Goal: Transaction & Acquisition: Purchase product/service

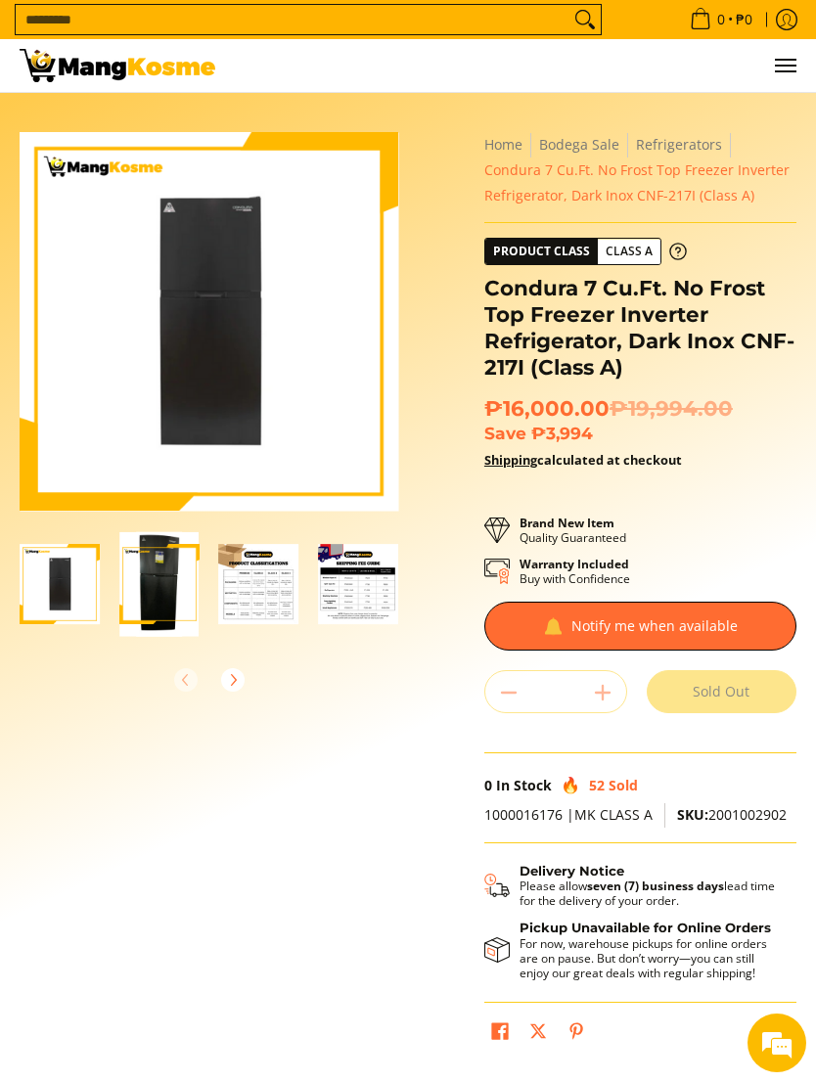
click at [183, 586] on img "Condura 7 Cu.Ft. No Frost Top Freezer Inverter Refrigerator, Dark Inox CNF-217I…" at bounding box center [159, 584] width 80 height 105
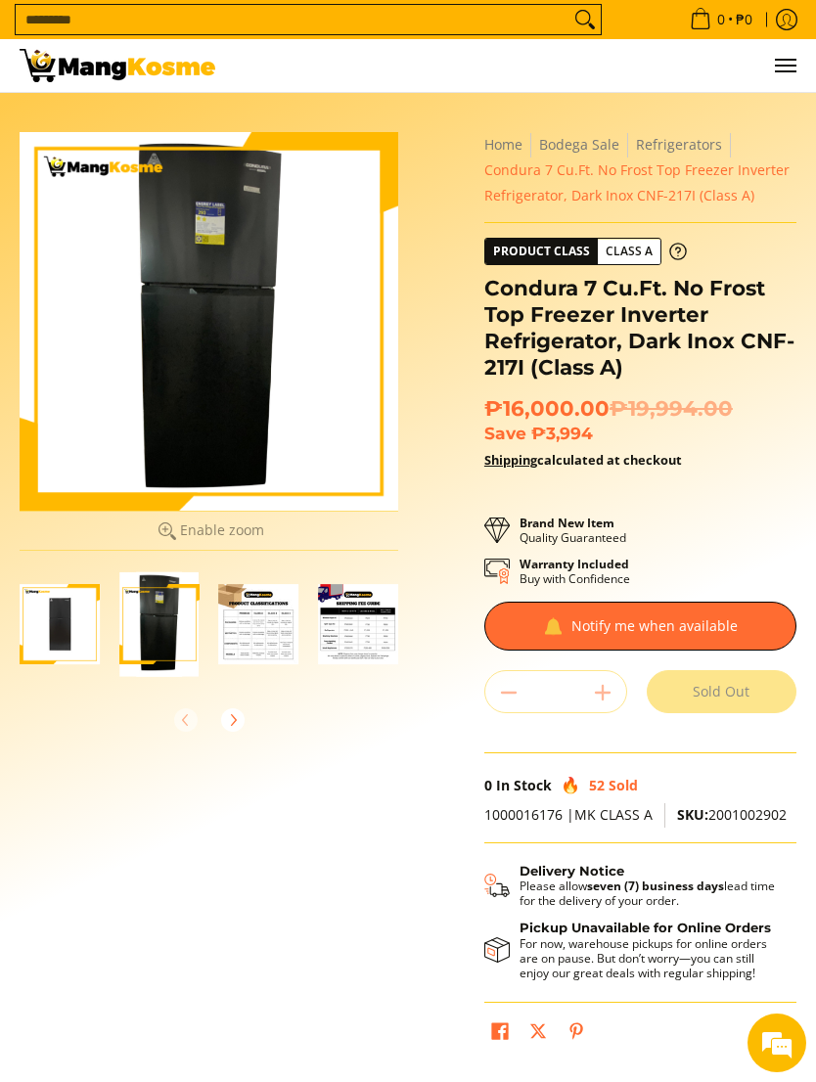
click at [162, 608] on img "Condura 7 Cu.Ft. No Frost Top Freezer Inverter Refrigerator, Dark Inox CNF-217I…" at bounding box center [159, 624] width 80 height 105
click at [251, 616] on img "Condura 7 Cu.Ft. No Frost Top Freezer Inverter Refrigerator, Dark Inox CNF-217I…" at bounding box center [259, 624] width 80 height 80
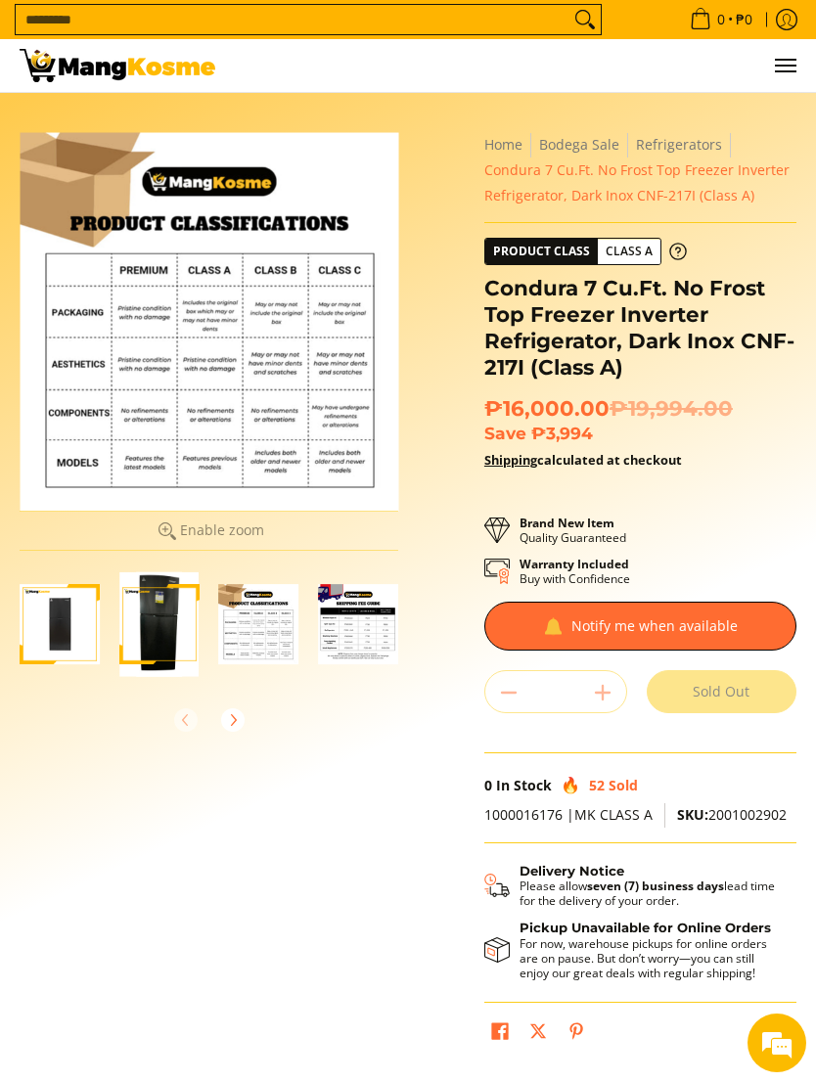
click at [308, 639] on div at bounding box center [358, 624] width 100 height 105
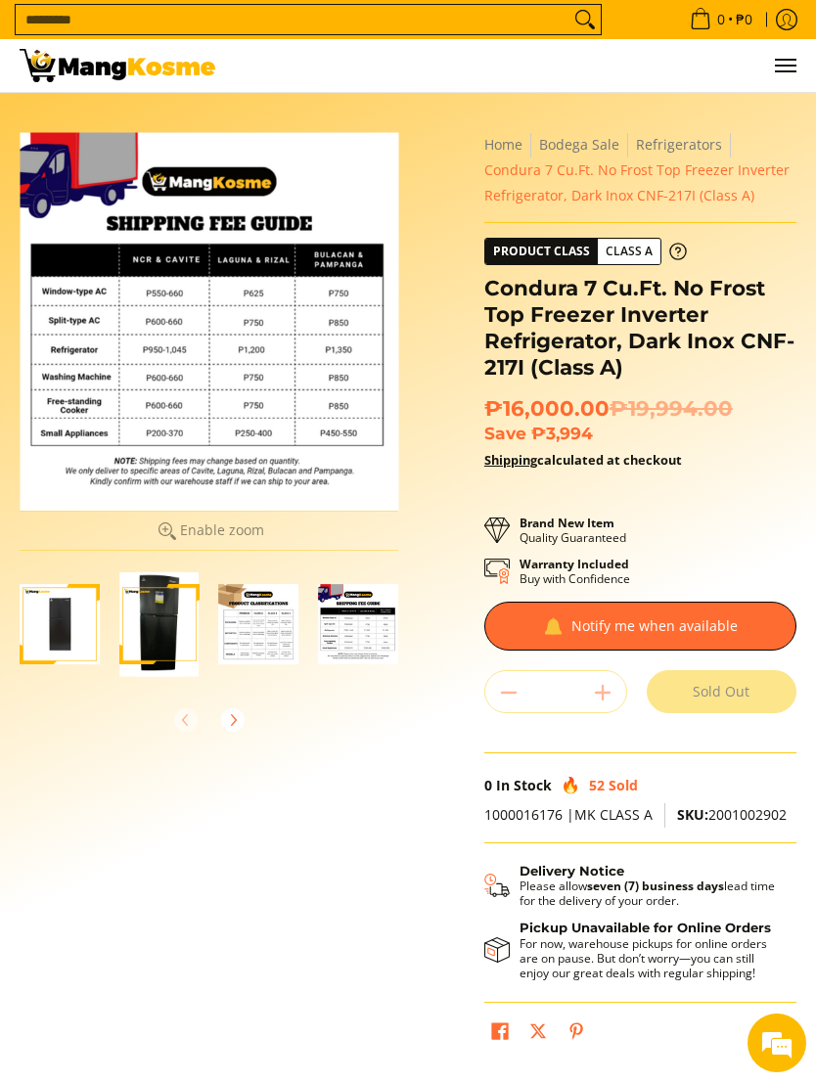
click at [165, 621] on img "Condura 7 Cu.Ft. No Frost Top Freezer Inverter Refrigerator, Dark Inox CNF-217I…" at bounding box center [159, 624] width 80 height 105
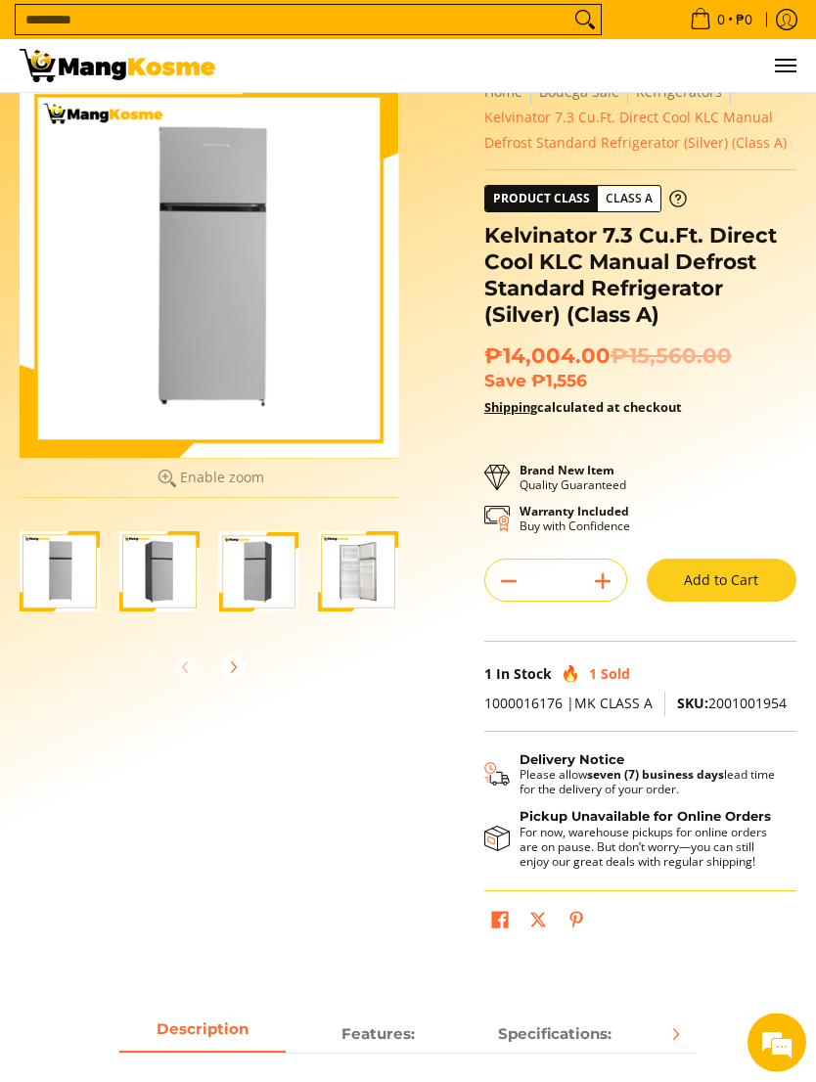
scroll to position [53, 0]
click at [347, 570] on img "Kelvinator 7.3 Cu.Ft. Direct Cool KLC Manual Defrost Standard Refrigerator (Sil…" at bounding box center [358, 571] width 80 height 80
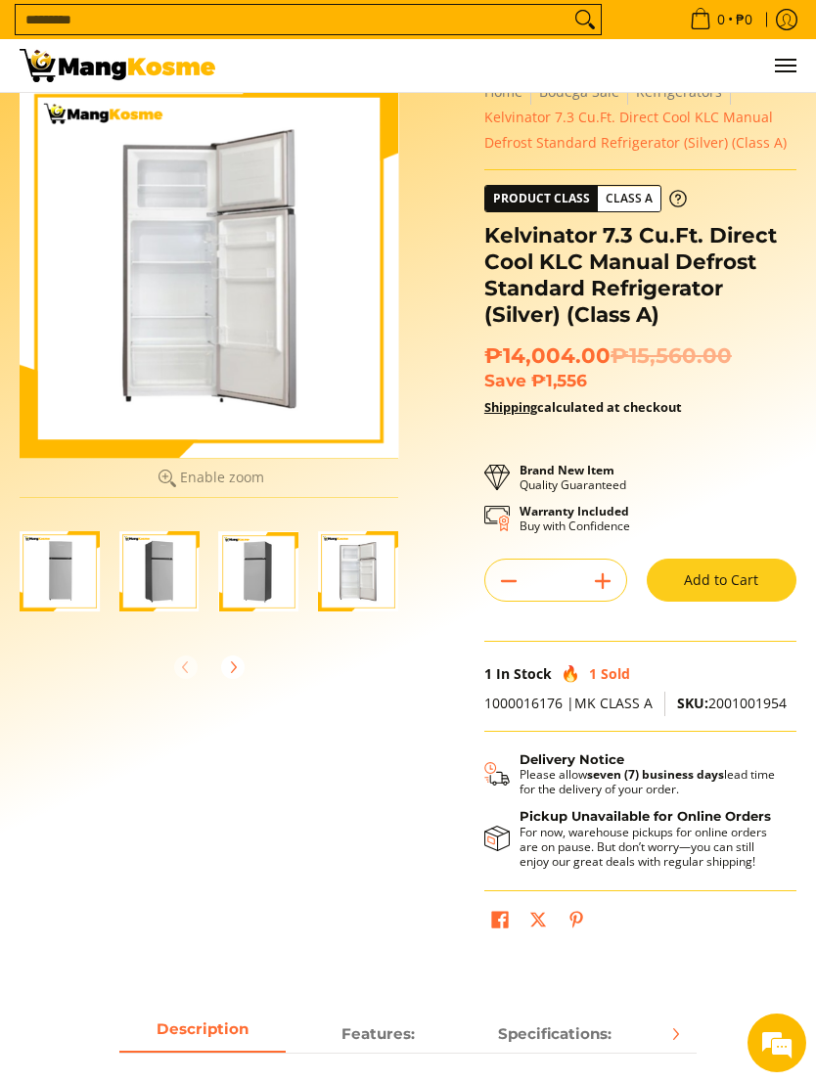
click at [362, 573] on img "Kelvinator 7.3 Cu.Ft. Direct Cool KLC Manual Defrost Standard Refrigerator (Sil…" at bounding box center [358, 571] width 80 height 80
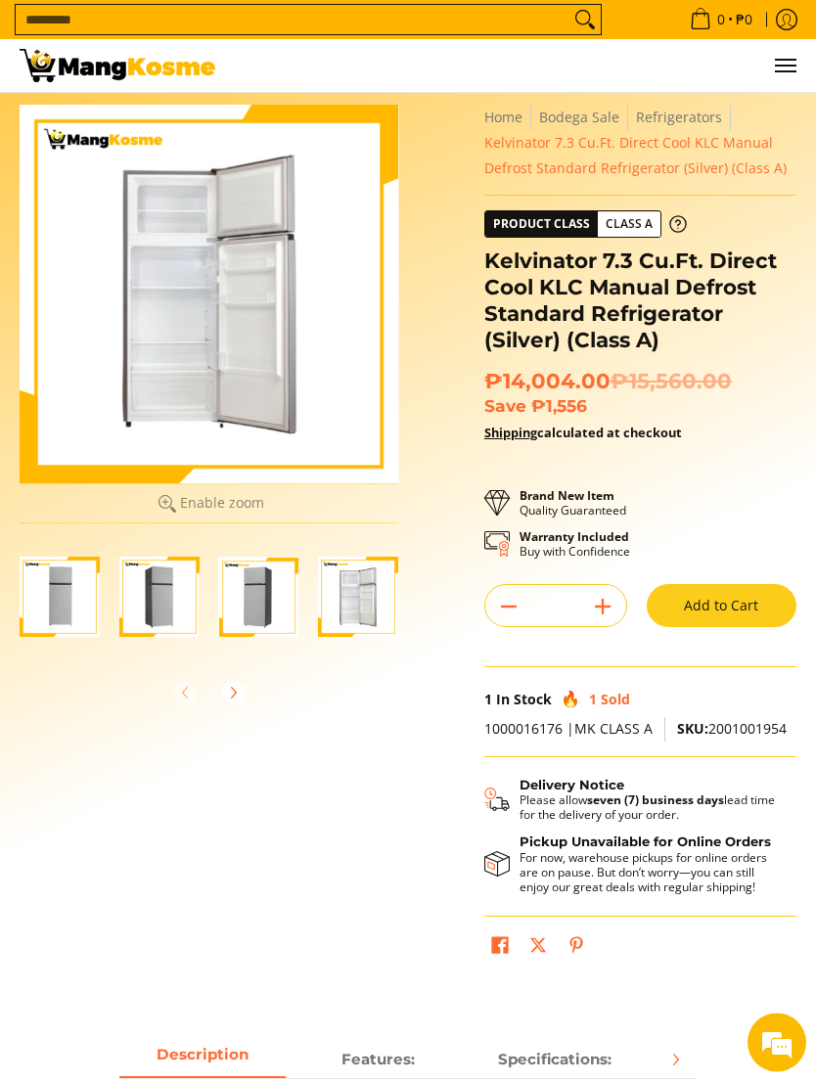
scroll to position [0, 0]
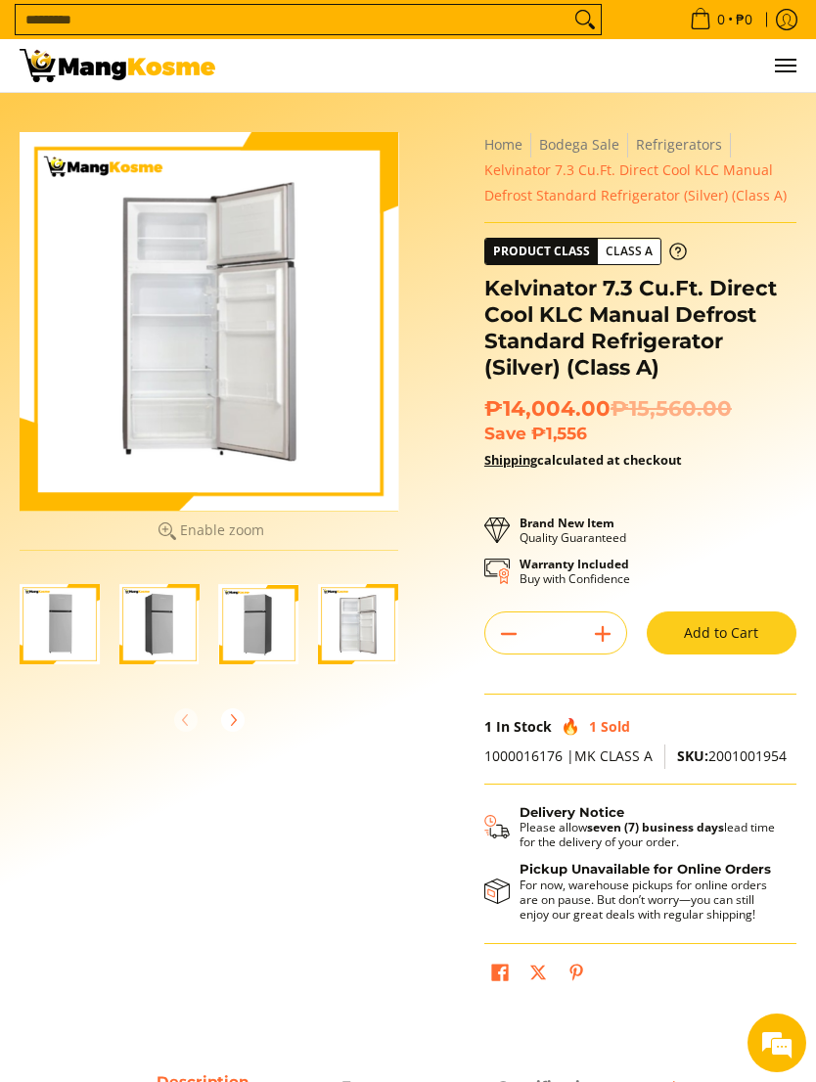
click at [721, 620] on button "Add to Cart" at bounding box center [721, 632] width 150 height 43
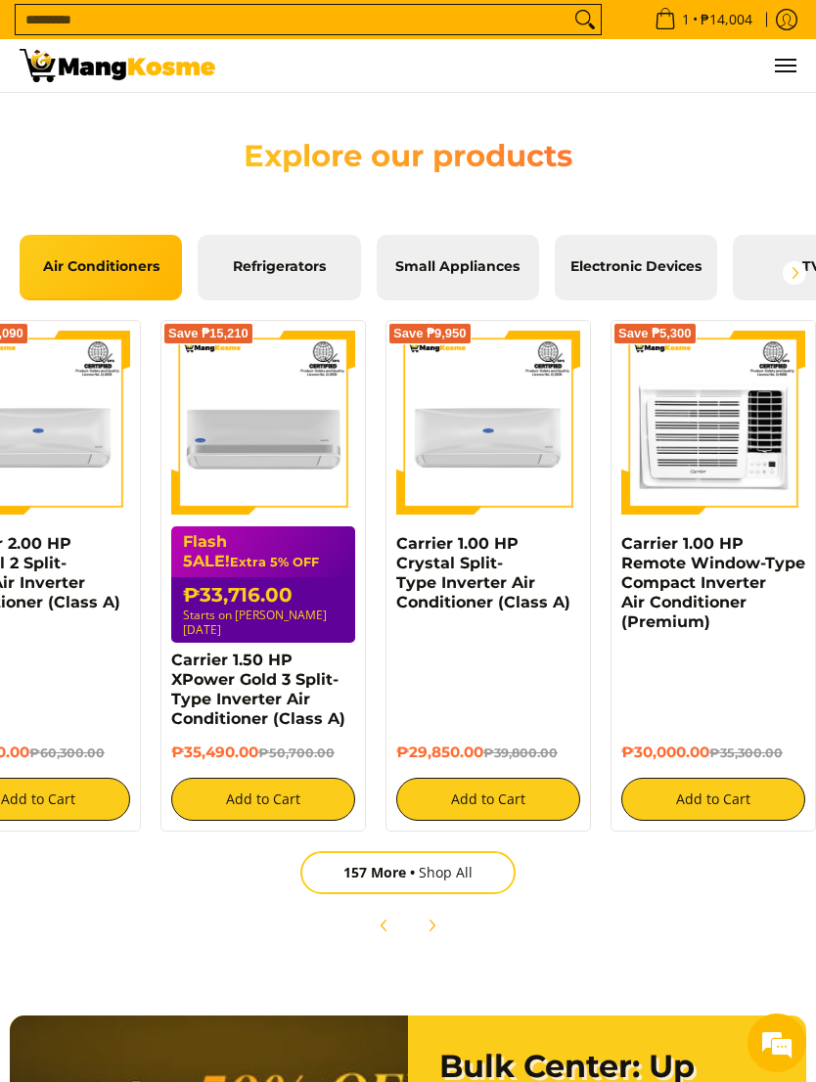
scroll to position [0, 759]
click at [479, 263] on span "Small Appliances" at bounding box center [457, 267] width 133 height 18
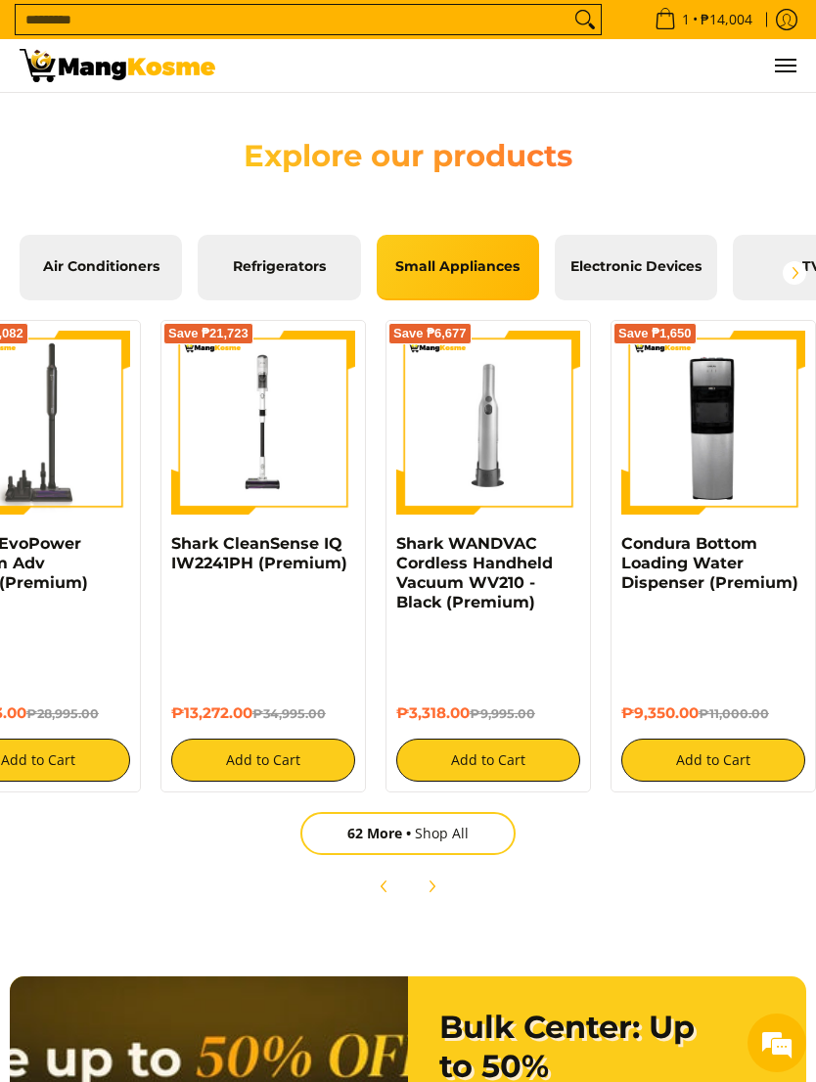
click at [649, 250] on link "Electronic Devices" at bounding box center [635, 268] width 162 height 66
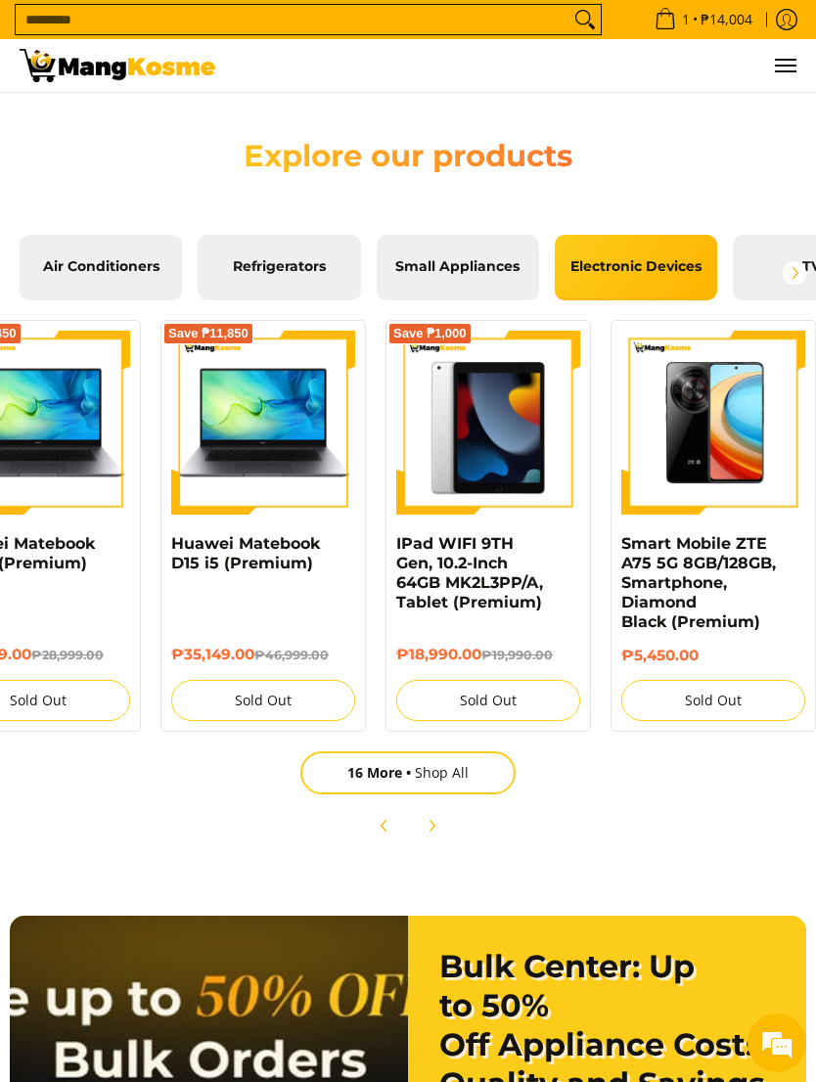
click at [762, 241] on link "TVs" at bounding box center [813, 268] width 162 height 66
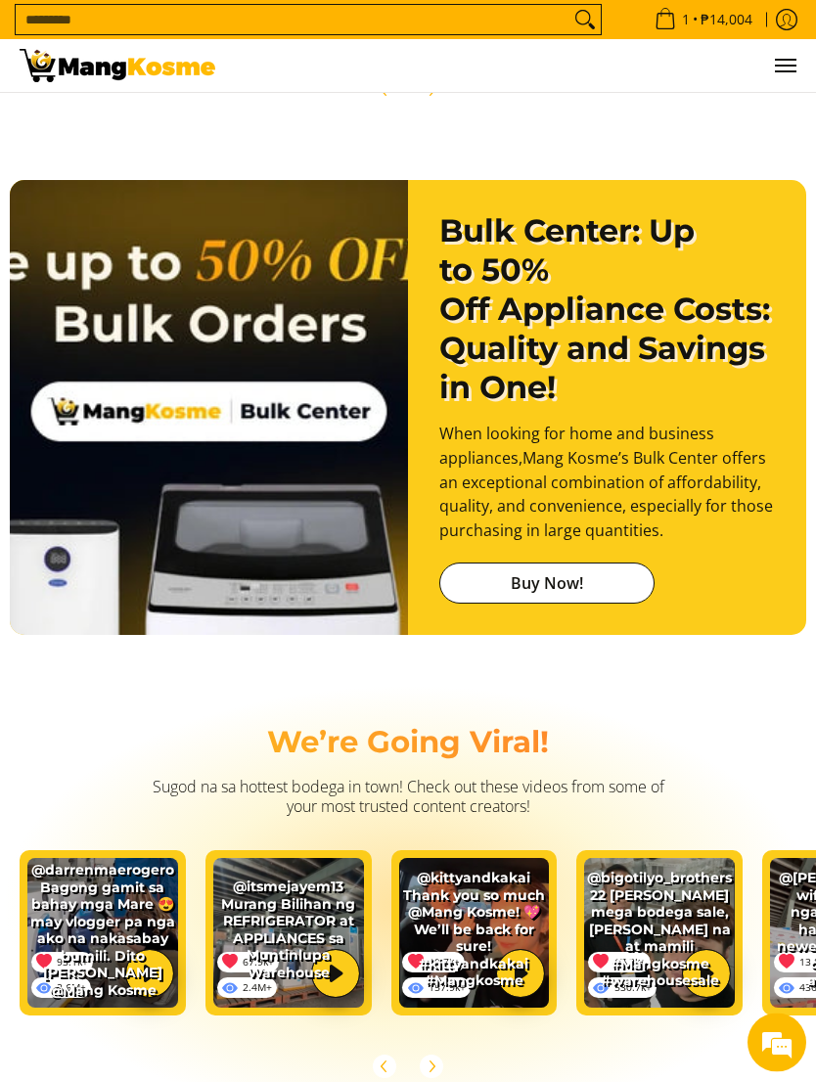
scroll to position [3132, 0]
